Goal: Task Accomplishment & Management: Manage account settings

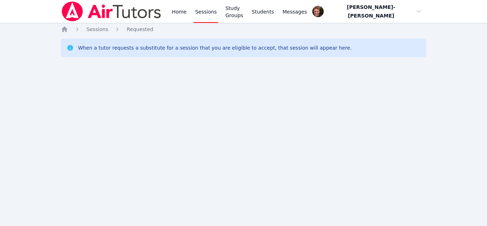
click at [0, 66] on div "Home Sessions Study Groups Students Messages Open user menu [PERSON_NAME]-[PERS…" at bounding box center [243, 113] width 487 height 226
